Goal: Task Accomplishment & Management: Use online tool/utility

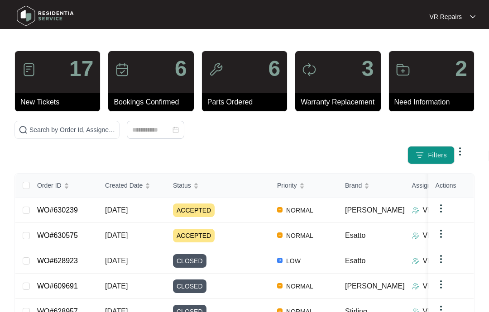
click at [68, 209] on link "WO#630239" at bounding box center [57, 210] width 41 height 8
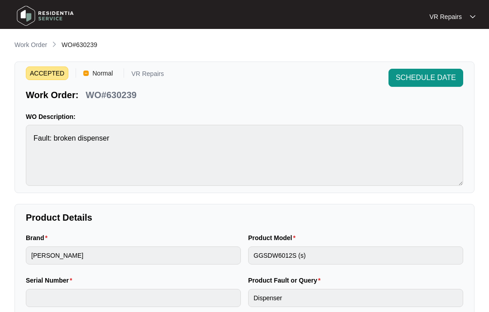
click at [32, 44] on p "Work Order" at bounding box center [30, 44] width 33 height 9
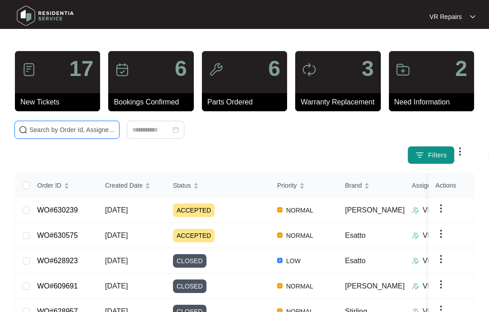
click at [77, 131] on input "text" at bounding box center [72, 130] width 86 height 10
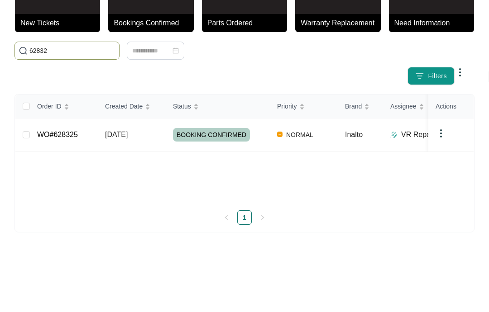
type input "628325"
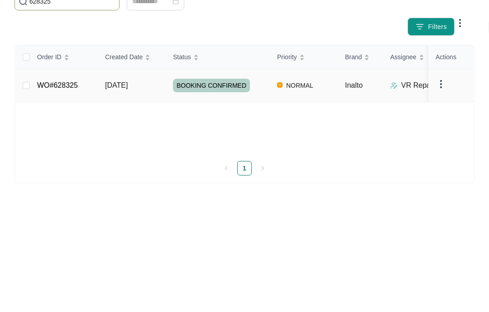
click at [75, 210] on link "WO#628325" at bounding box center [57, 214] width 41 height 8
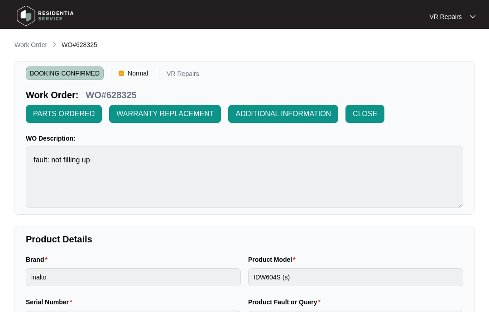
click at [367, 112] on span "CLOSE" at bounding box center [365, 114] width 24 height 11
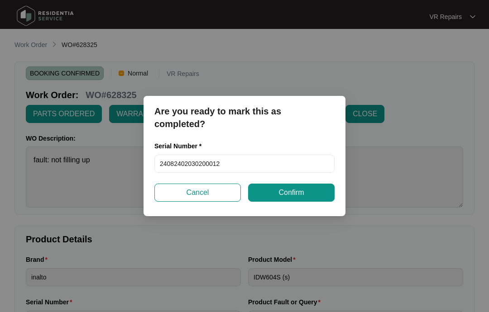
click at [301, 192] on span "Confirm" at bounding box center [290, 192] width 25 height 11
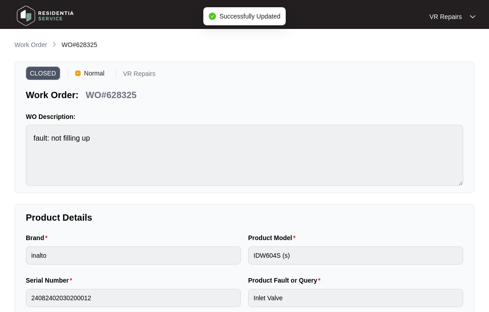
click at [29, 43] on p "Work Order" at bounding box center [30, 44] width 33 height 9
